Goal: Information Seeking & Learning: Learn about a topic

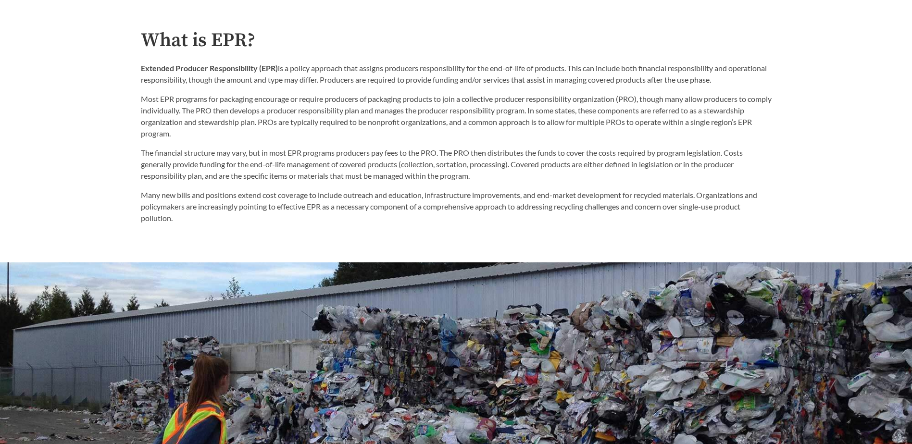
scroll to position [625, 0]
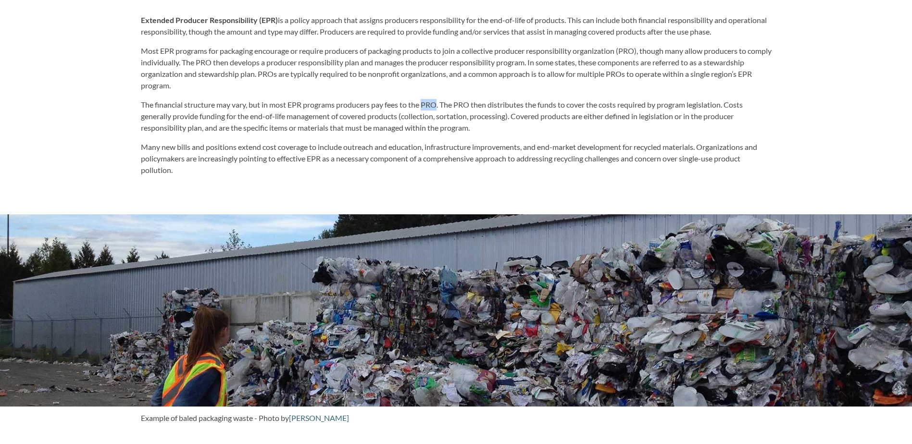
drag, startPoint x: 426, startPoint y: 105, endPoint x: 439, endPoint y: 107, distance: 13.6
click at [439, 107] on p "The financial structure may vary, but in most EPR programs producers pay fees t…" at bounding box center [456, 116] width 631 height 35
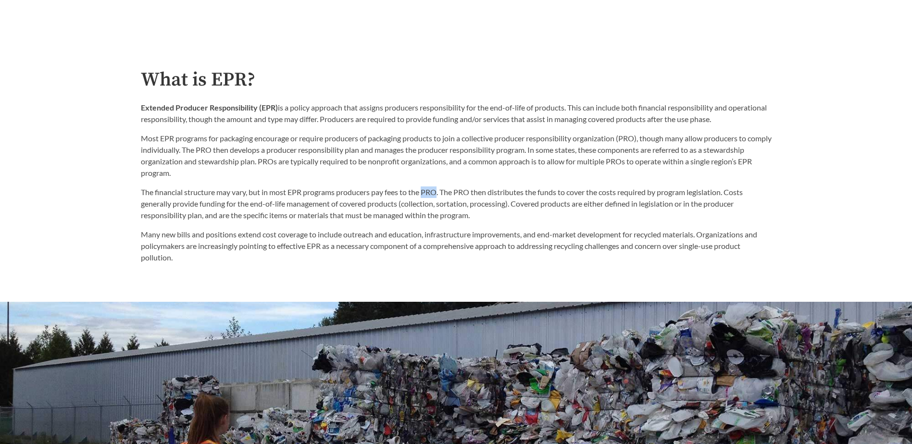
scroll to position [529, 0]
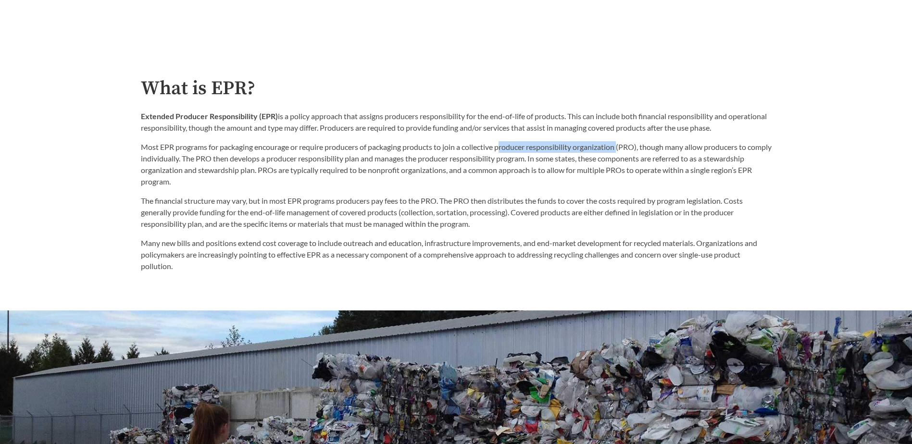
drag, startPoint x: 503, startPoint y: 147, endPoint x: 622, endPoint y: 150, distance: 119.7
click at [622, 150] on p "Most EPR programs for packaging encourage or require producers of packaging pro…" at bounding box center [456, 164] width 631 height 46
drag, startPoint x: 501, startPoint y: 150, endPoint x: 623, endPoint y: 149, distance: 122.1
click at [623, 149] on p "Most EPR programs for packaging encourage or require producers of packaging pro…" at bounding box center [456, 164] width 631 height 46
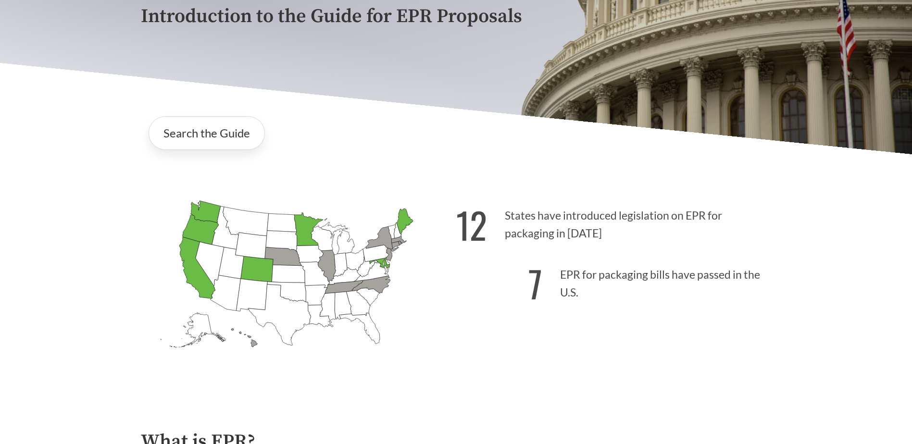
scroll to position [192, 0]
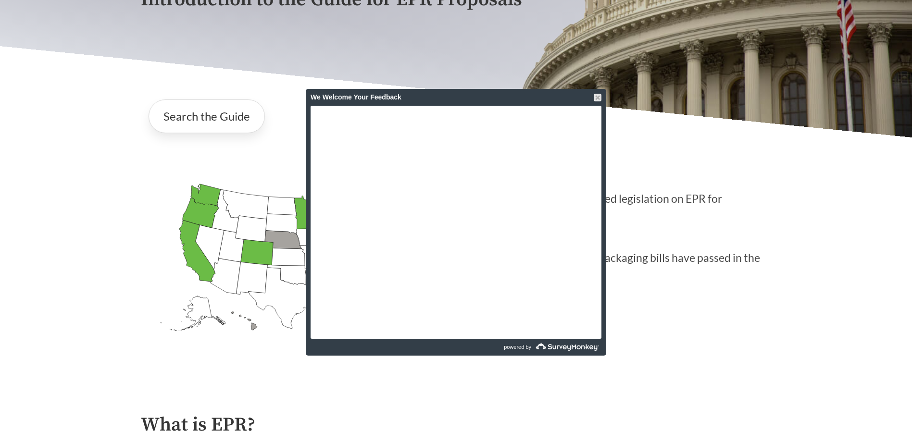
click at [602, 98] on div "We Welcome Your Feedback" at bounding box center [456, 97] width 300 height 17
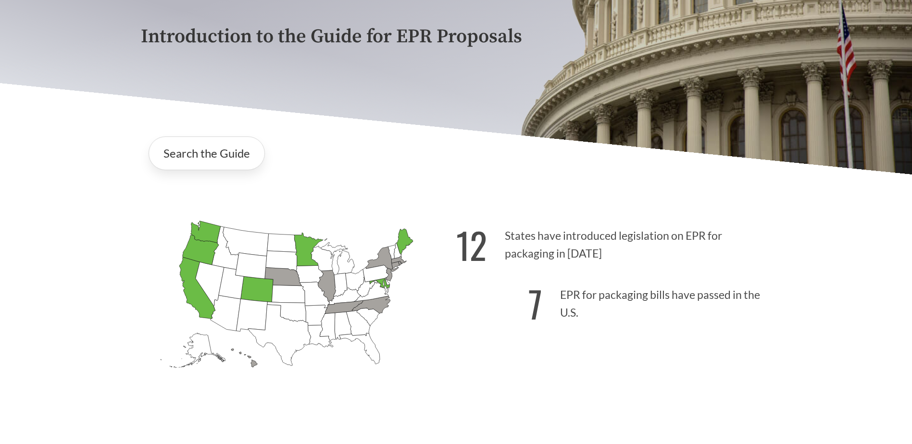
scroll to position [144, 0]
